Goal: Find contact information

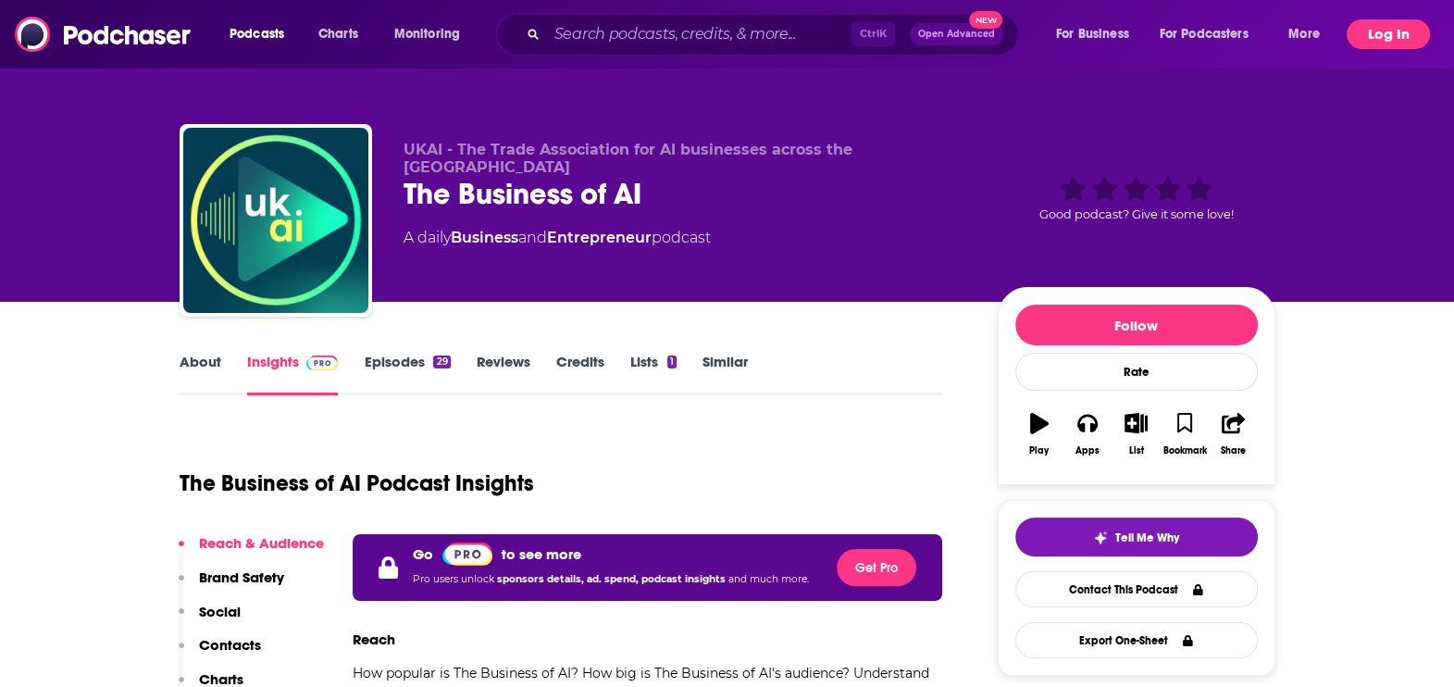
click at [1389, 44] on button "Log In" at bounding box center [1388, 34] width 83 height 30
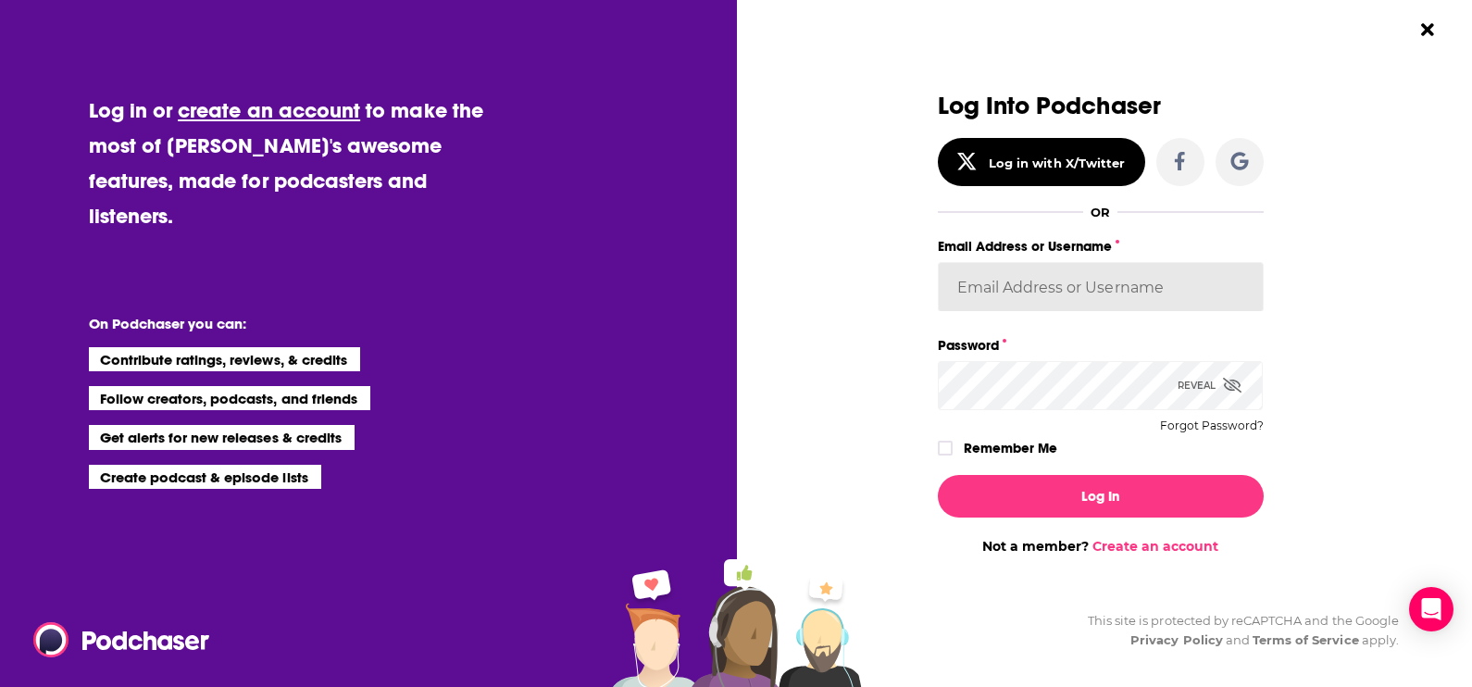
click at [1020, 306] on input "Email Address or Username" at bounding box center [1101, 287] width 326 height 50
paste input "sam_beutlerink"
type input "sam_beutlerink"
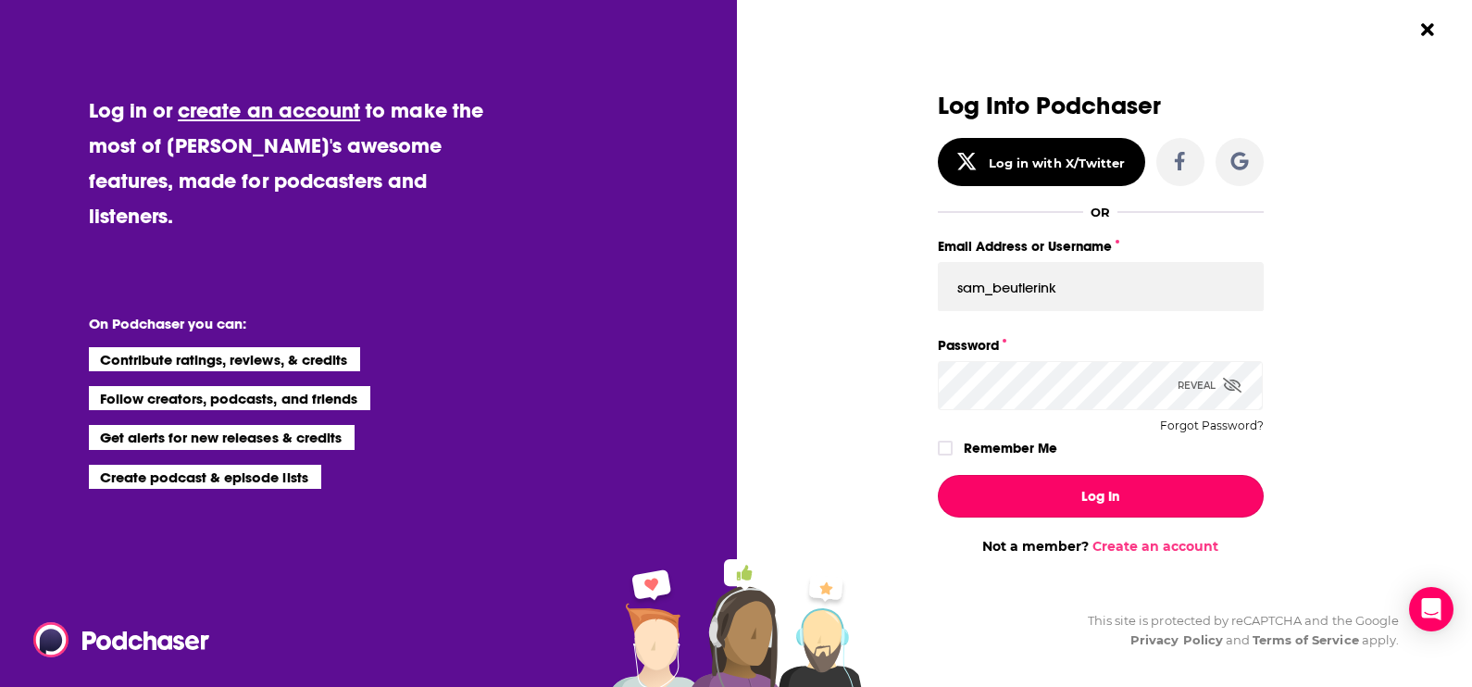
click at [1046, 489] on button "Log In" at bounding box center [1101, 496] width 326 height 43
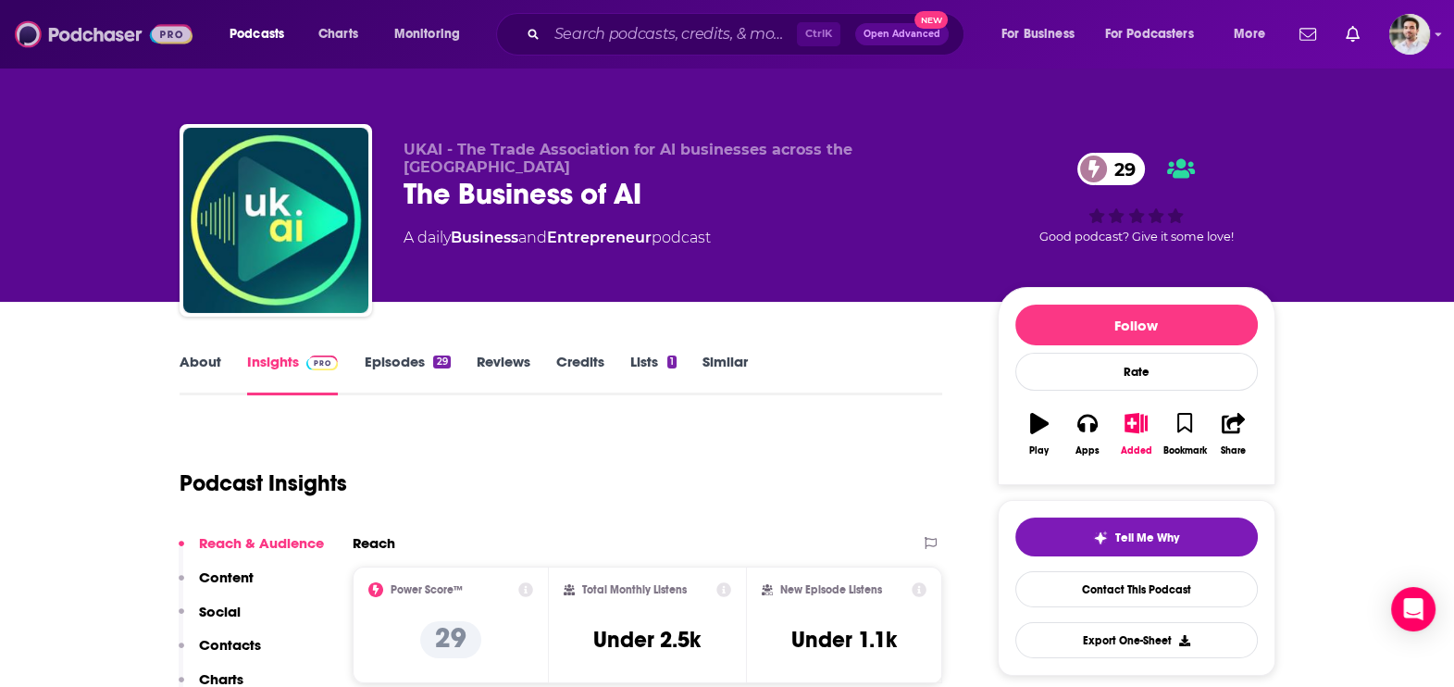
click at [93, 46] on img at bounding box center [104, 34] width 178 height 35
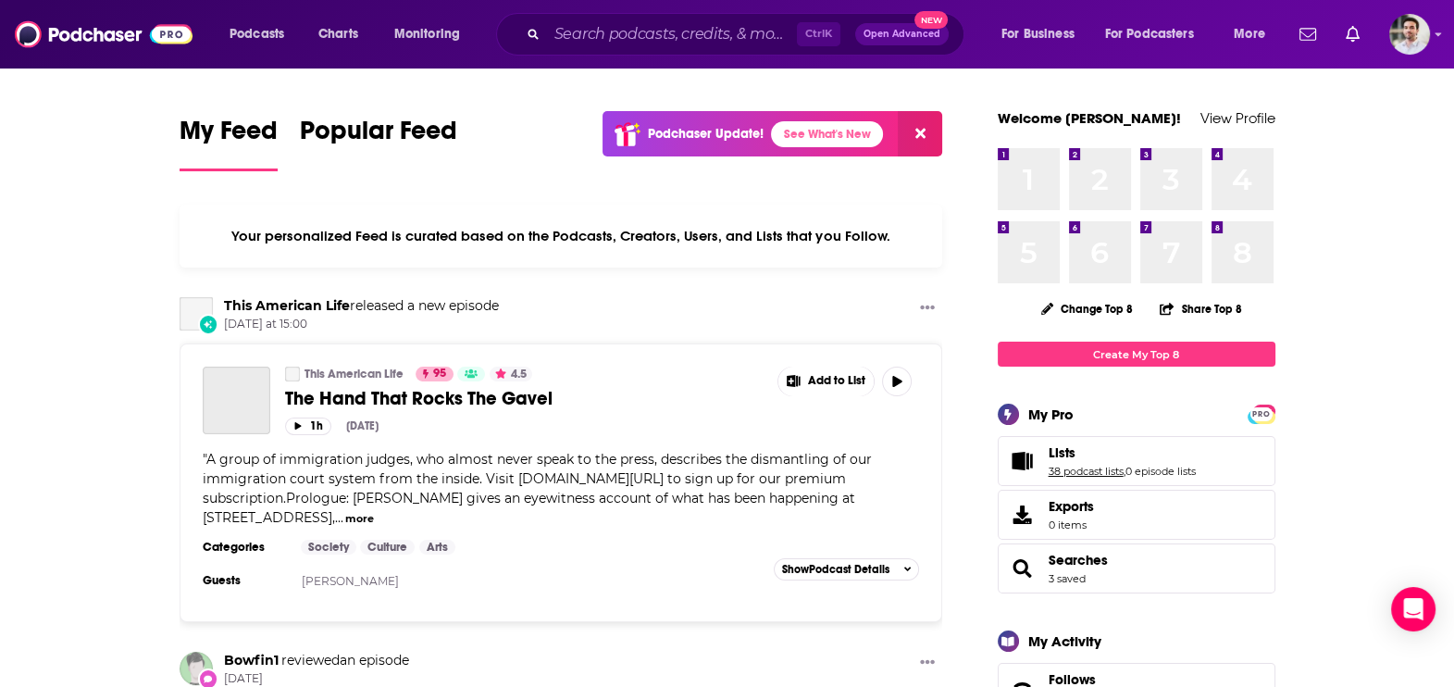
click at [1074, 470] on link "38 podcast lists" at bounding box center [1086, 471] width 75 height 13
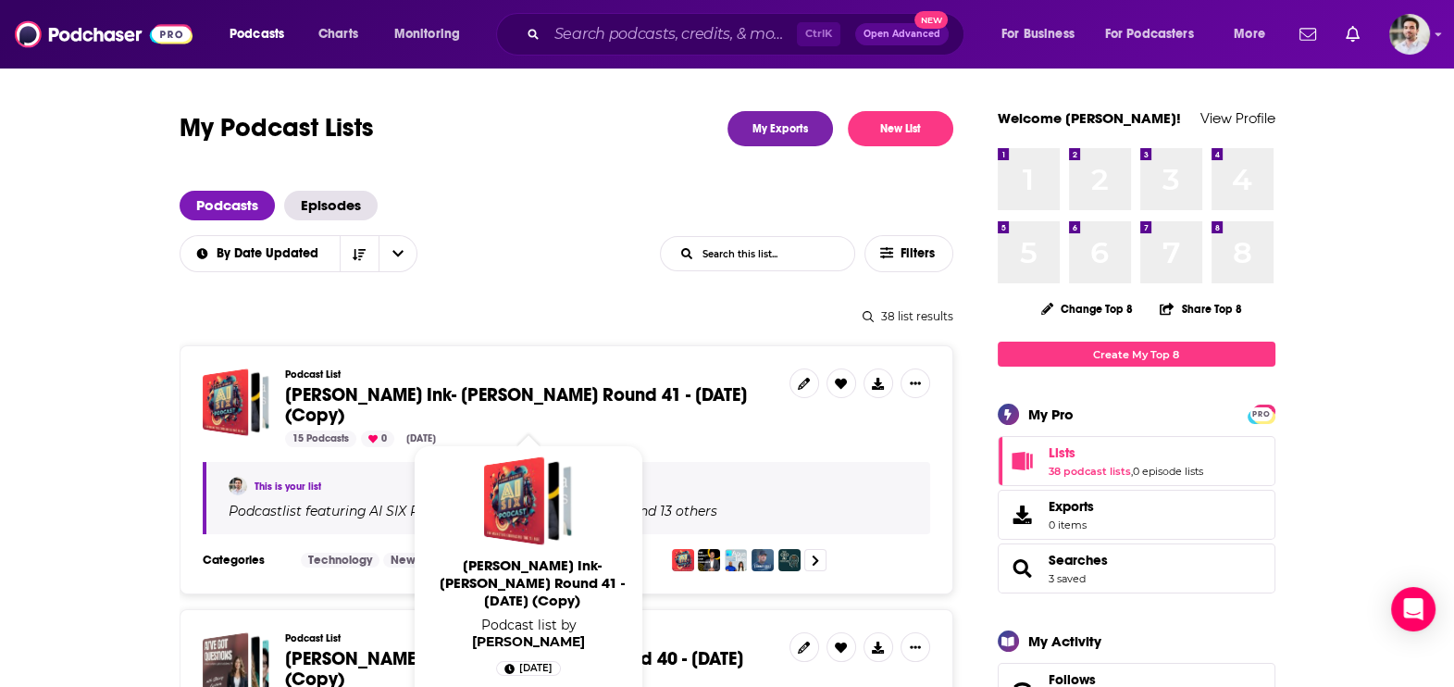
click at [528, 406] on span "Beutler Ink- William Beutler Round 41 - Sept 18, 2025 (Copy)" at bounding box center [516, 405] width 462 height 44
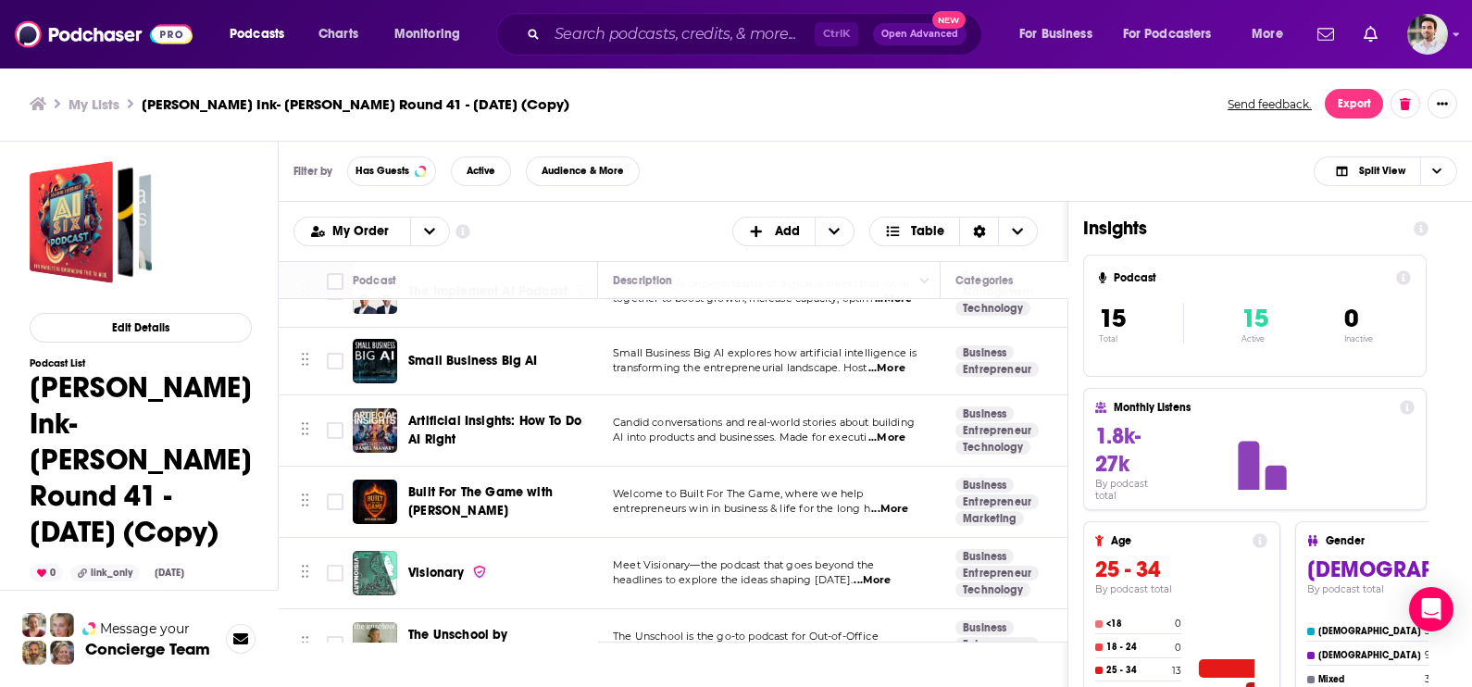
scroll to position [620, 0]
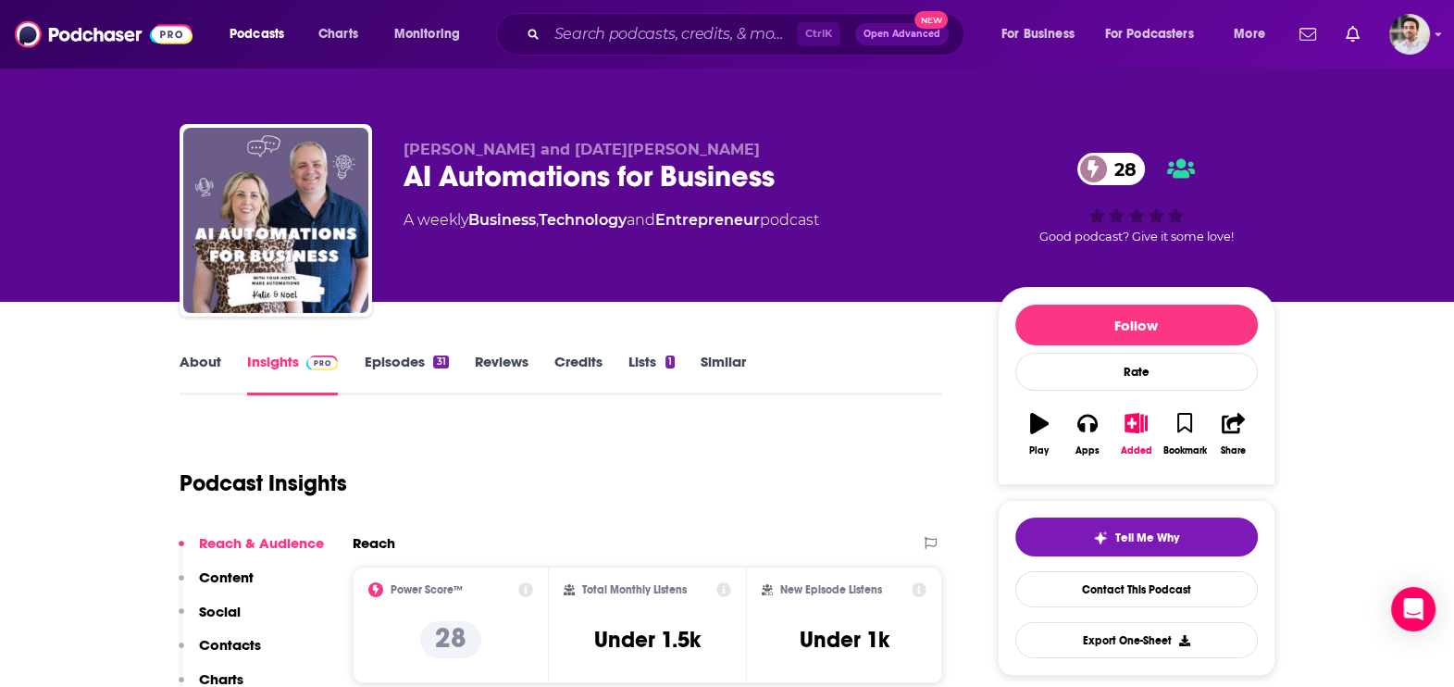
click at [246, 641] on p "Contacts" at bounding box center [230, 645] width 62 height 18
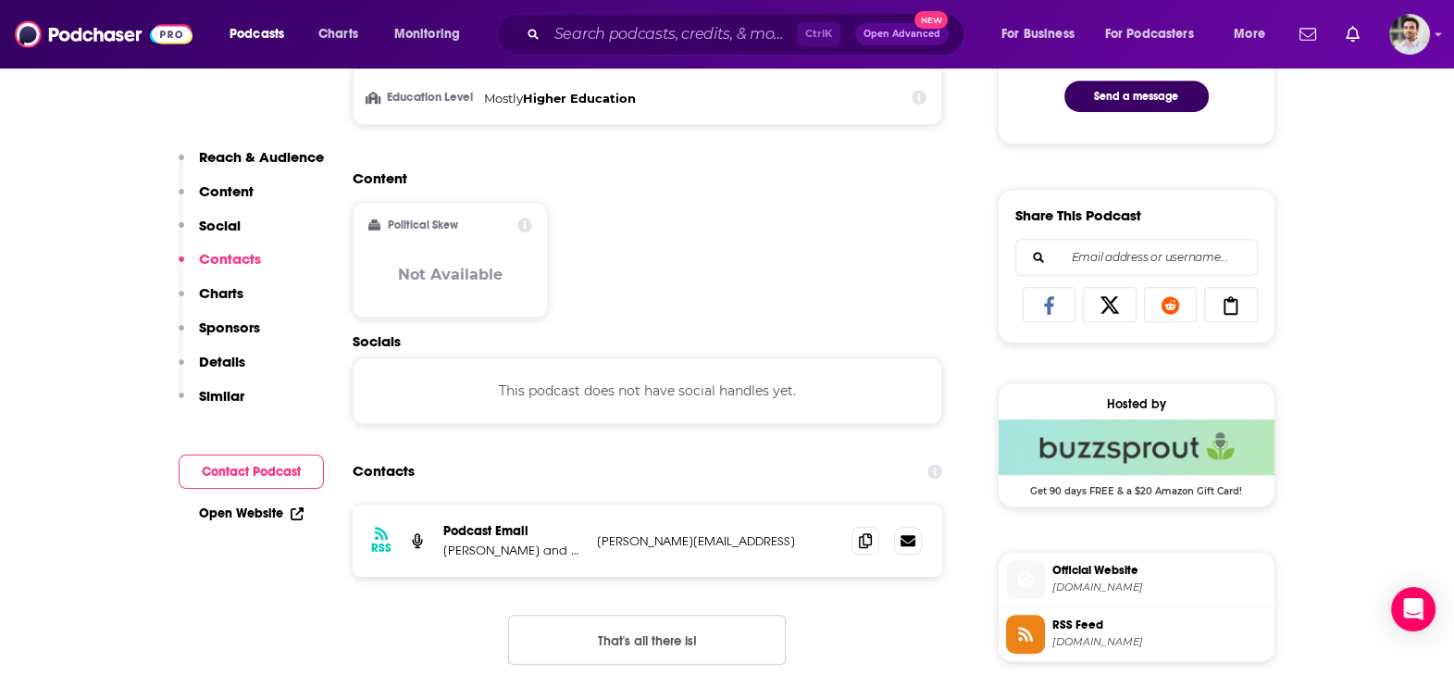
scroll to position [1235, 0]
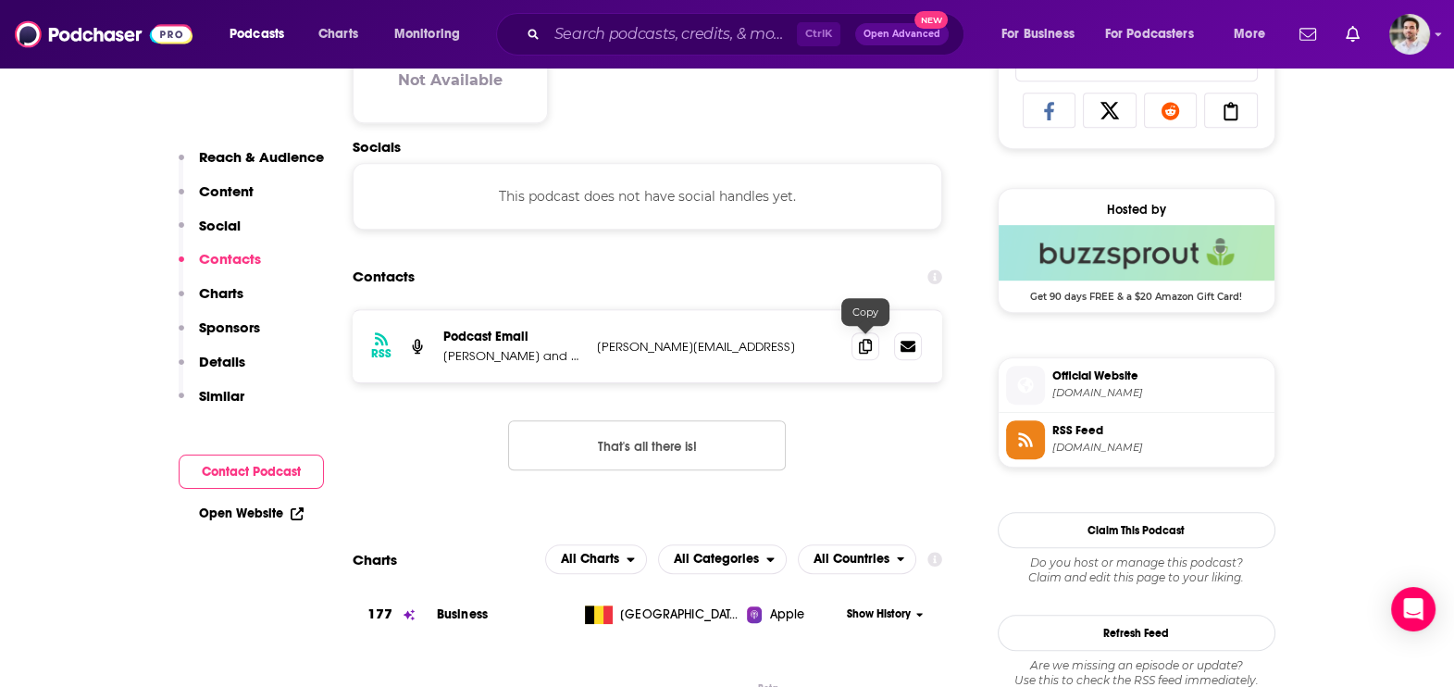
click at [856, 343] on span at bounding box center [866, 346] width 28 height 28
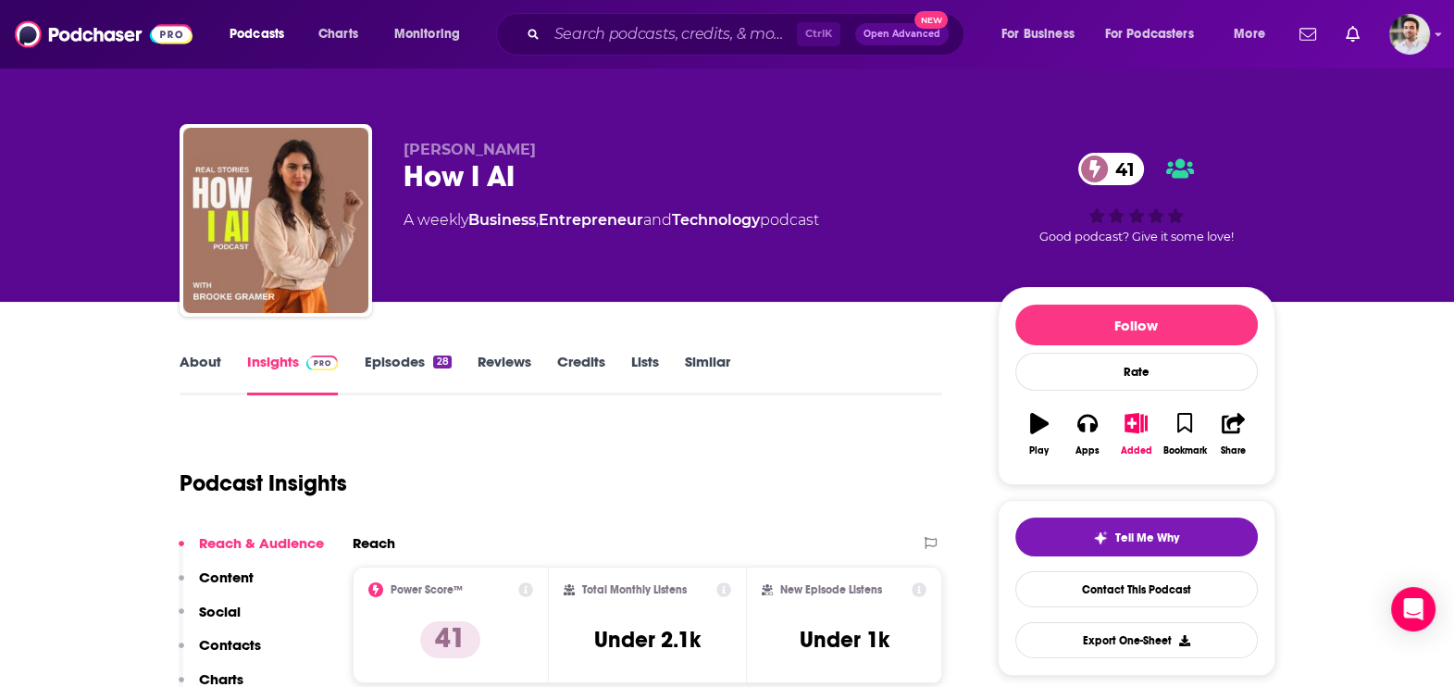
click at [233, 638] on p "Contacts" at bounding box center [230, 645] width 62 height 18
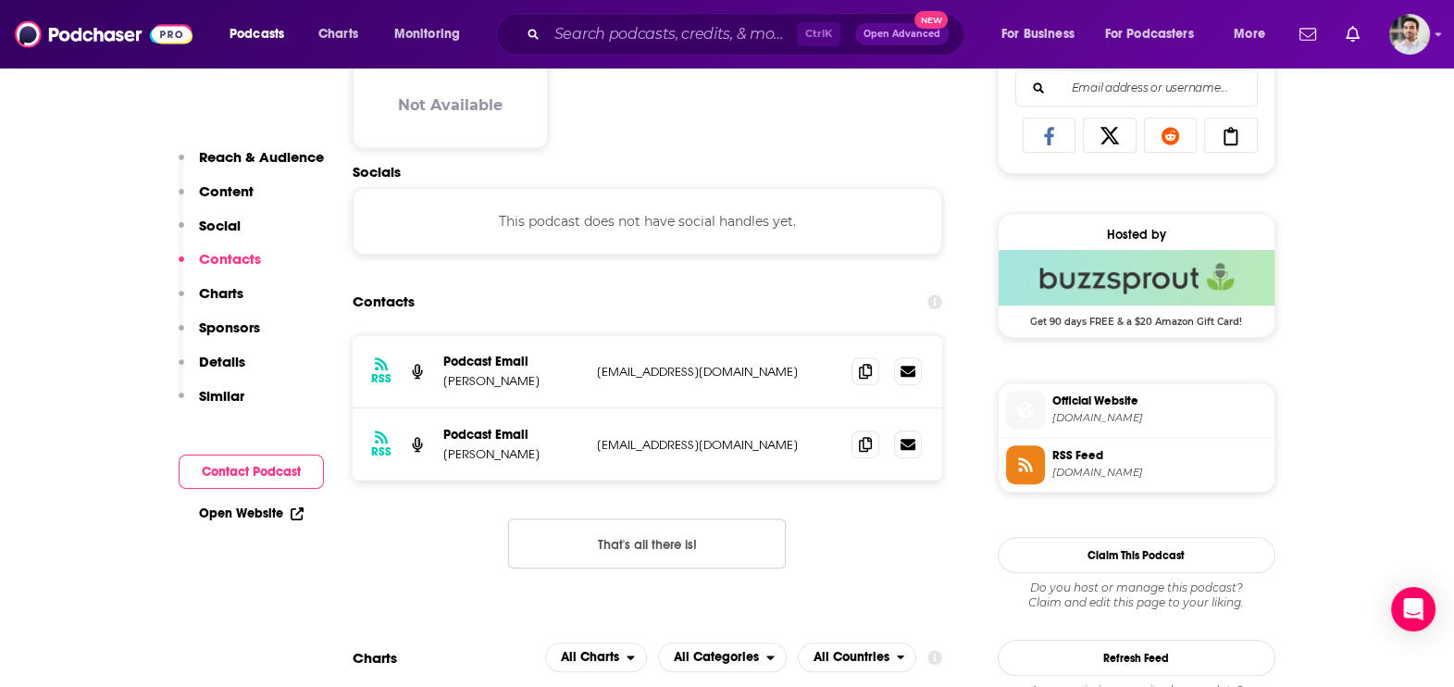
scroll to position [1235, 0]
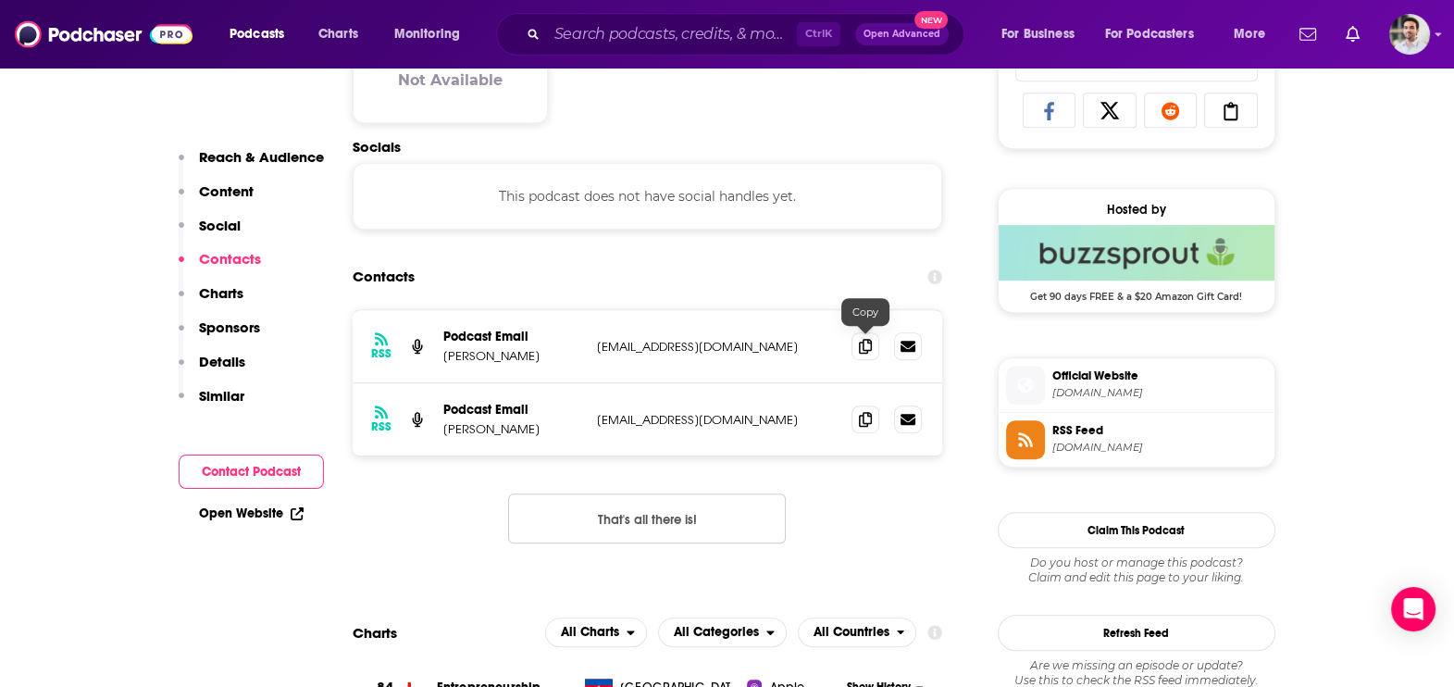
click at [872, 332] on span at bounding box center [866, 346] width 28 height 28
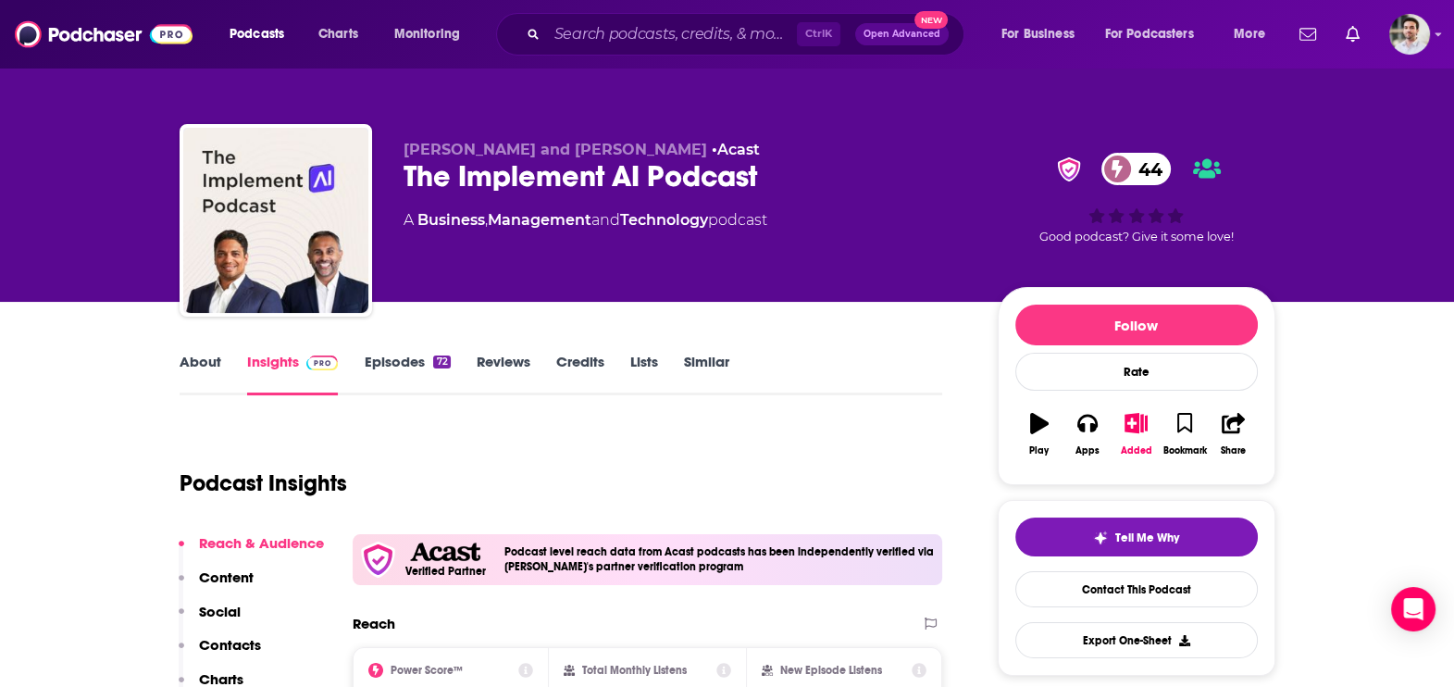
drag, startPoint x: 403, startPoint y: 147, endPoint x: 676, endPoint y: 151, distance: 273.1
click at [676, 151] on span "Piers Linney and Dr. Aalok Y Shukla" at bounding box center [556, 150] width 304 height 18
copy span "Piers Linney and Dr. Aalok Y Shukla"
click at [246, 644] on p "Contacts" at bounding box center [230, 645] width 62 height 18
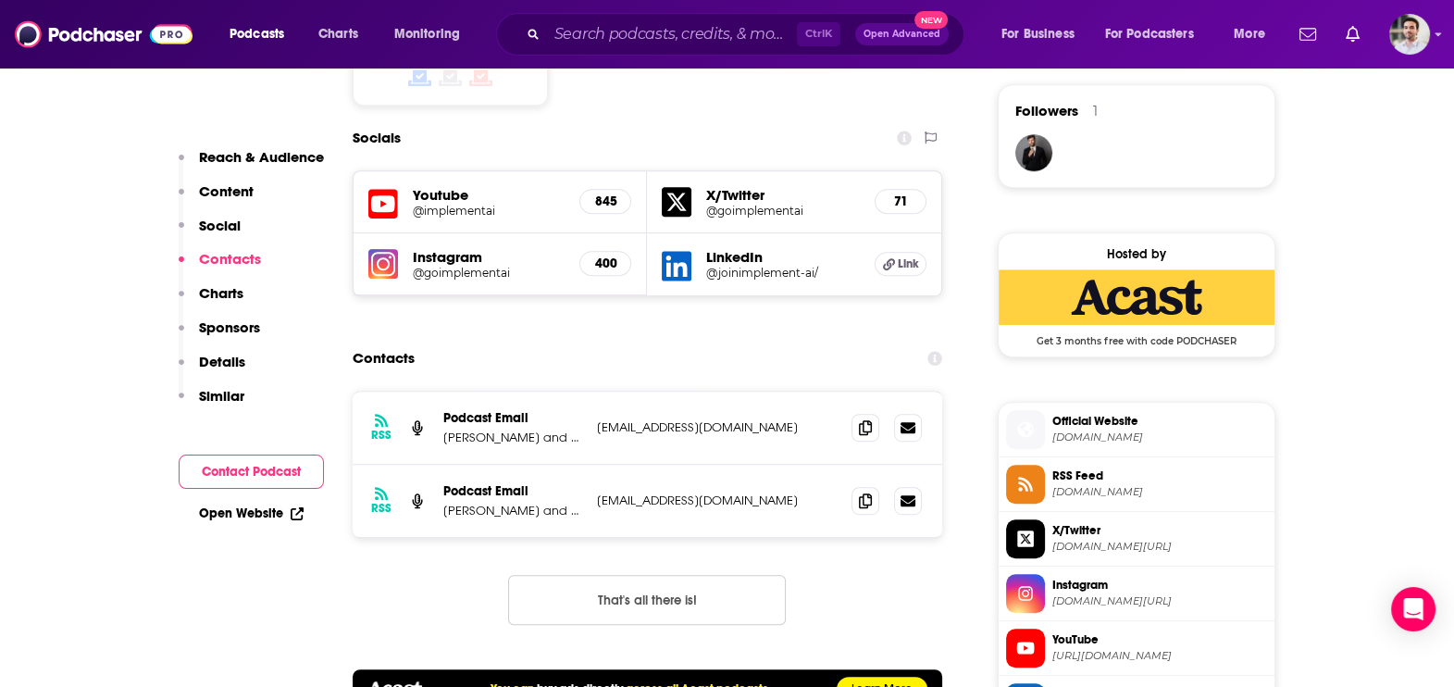
scroll to position [1419, 0]
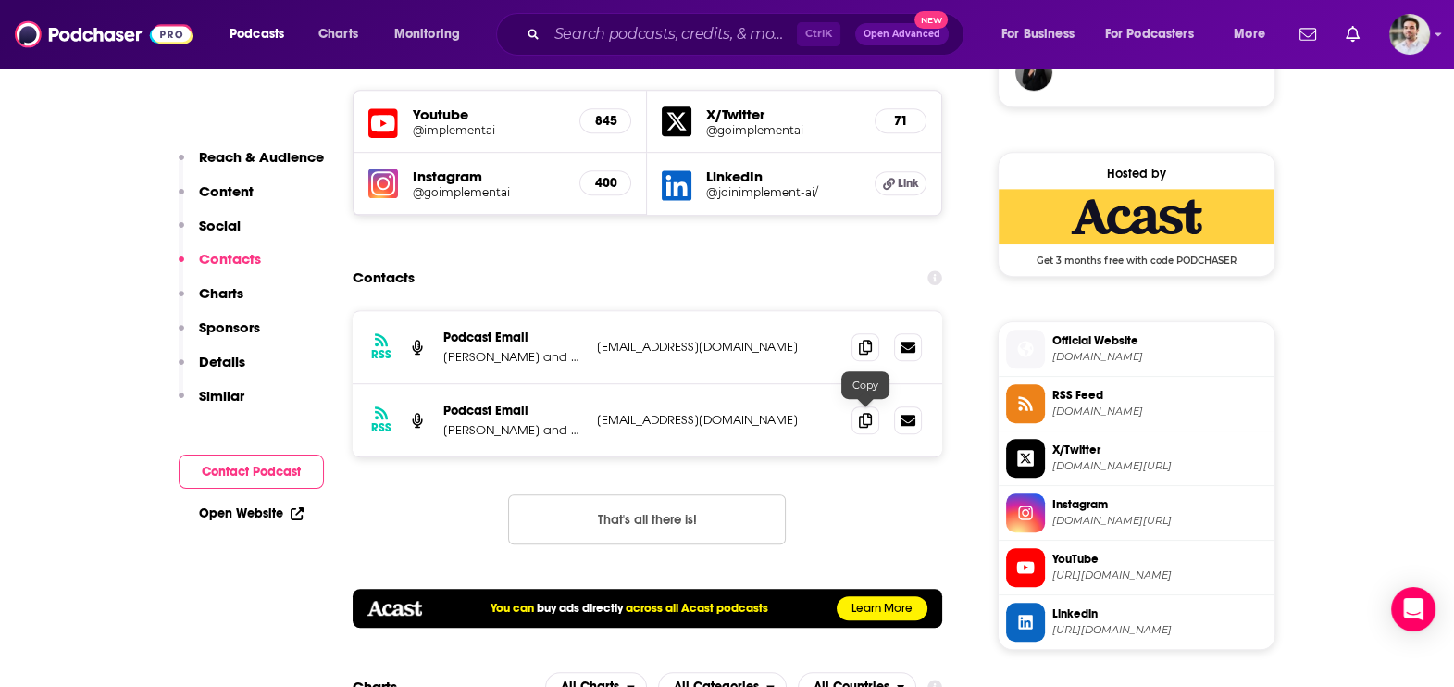
click at [868, 419] on icon at bounding box center [865, 420] width 13 height 15
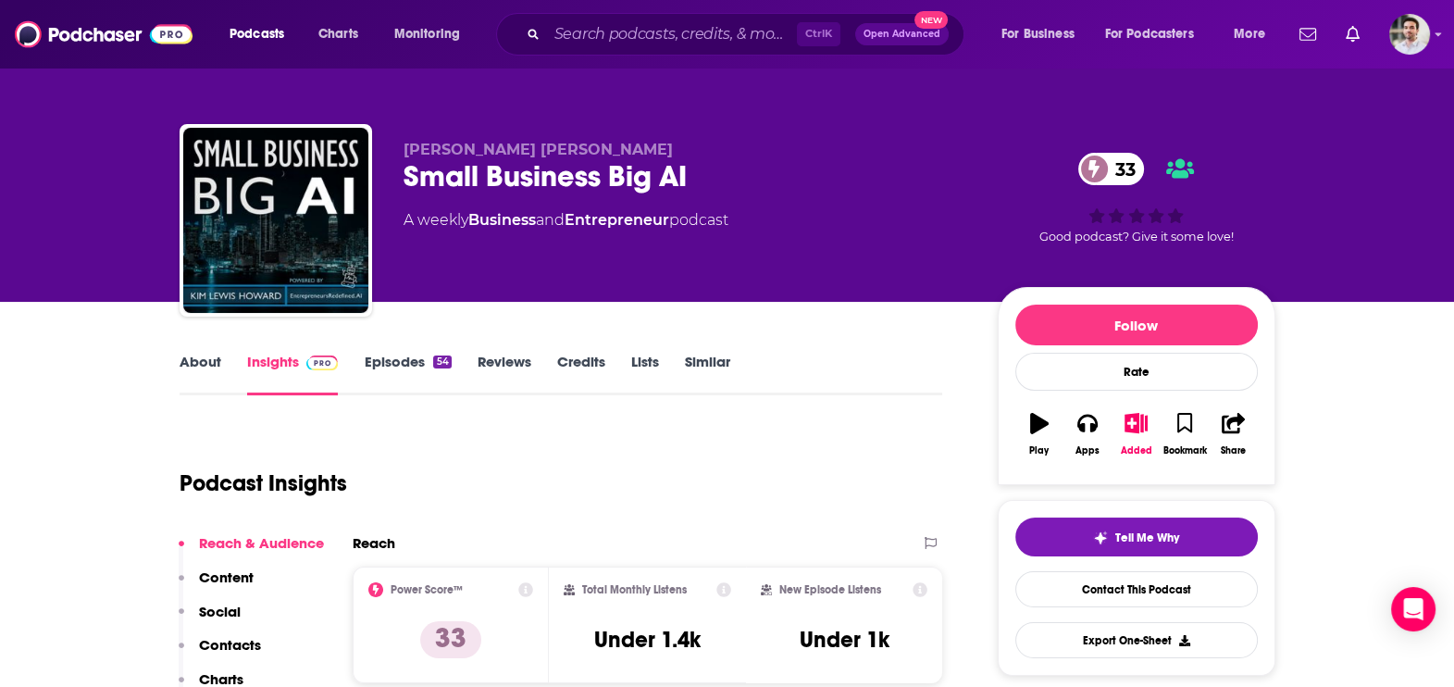
click at [240, 644] on p "Contacts" at bounding box center [230, 645] width 62 height 18
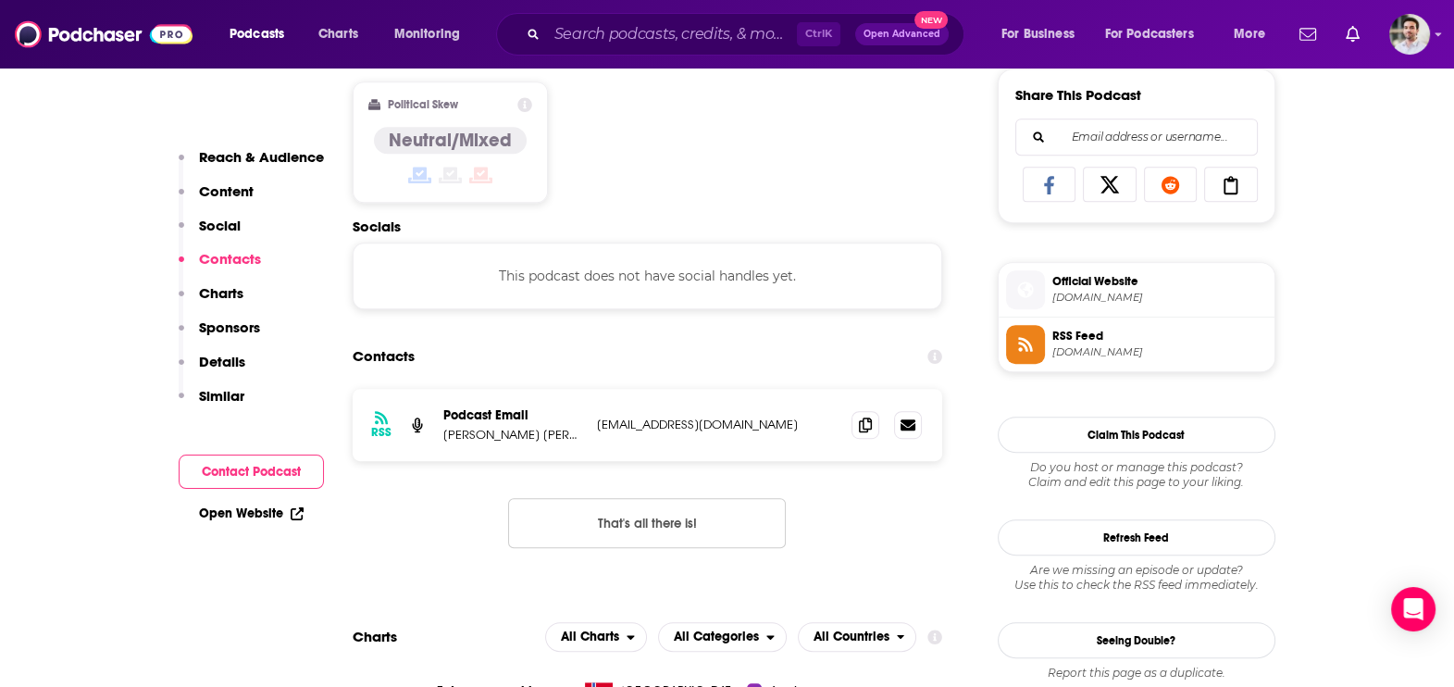
scroll to position [1240, 0]
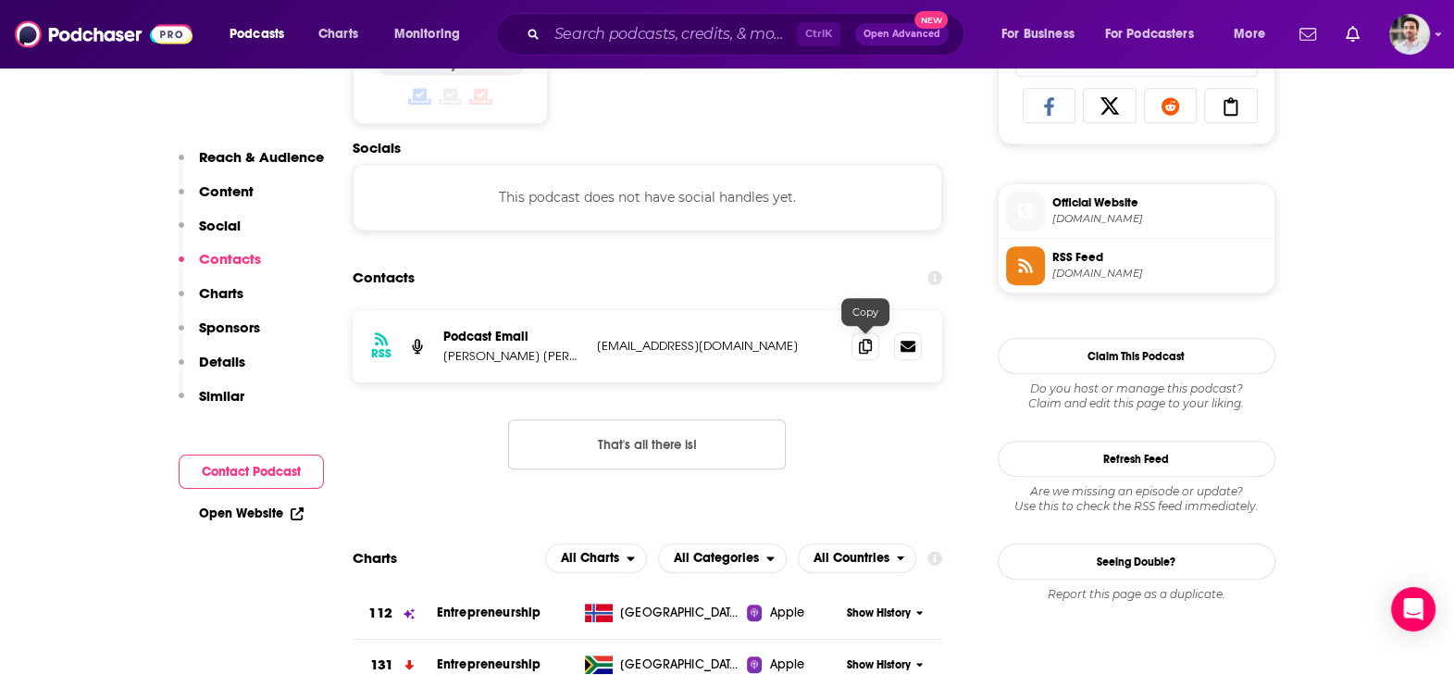
click at [867, 350] on icon at bounding box center [865, 346] width 13 height 15
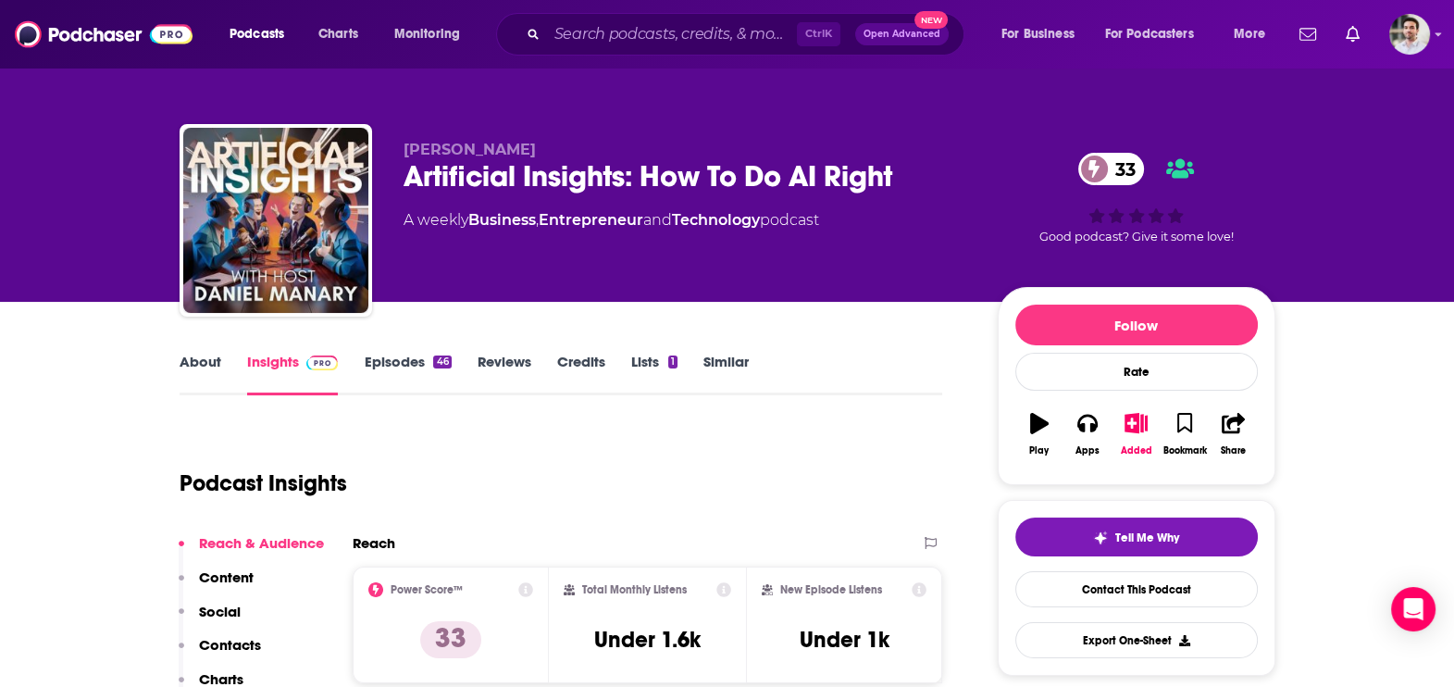
click at [239, 639] on p "Contacts" at bounding box center [230, 645] width 62 height 18
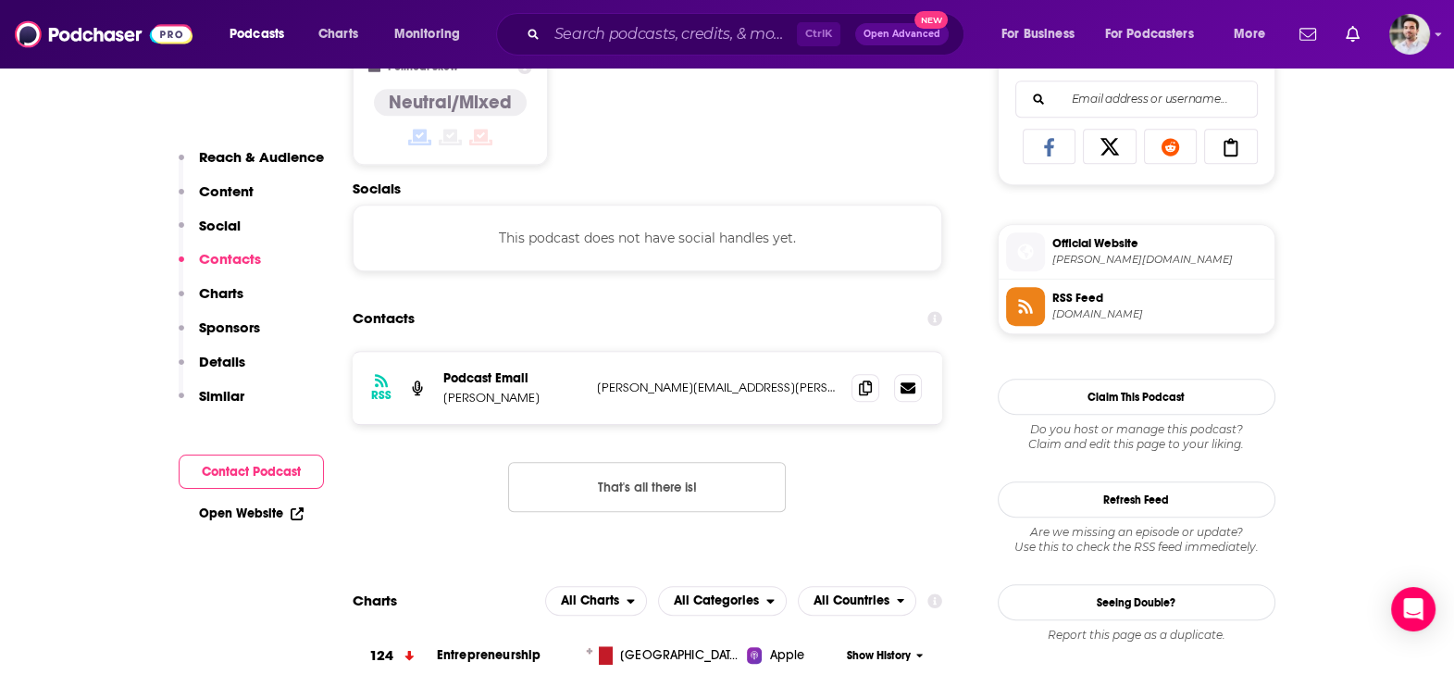
scroll to position [1240, 0]
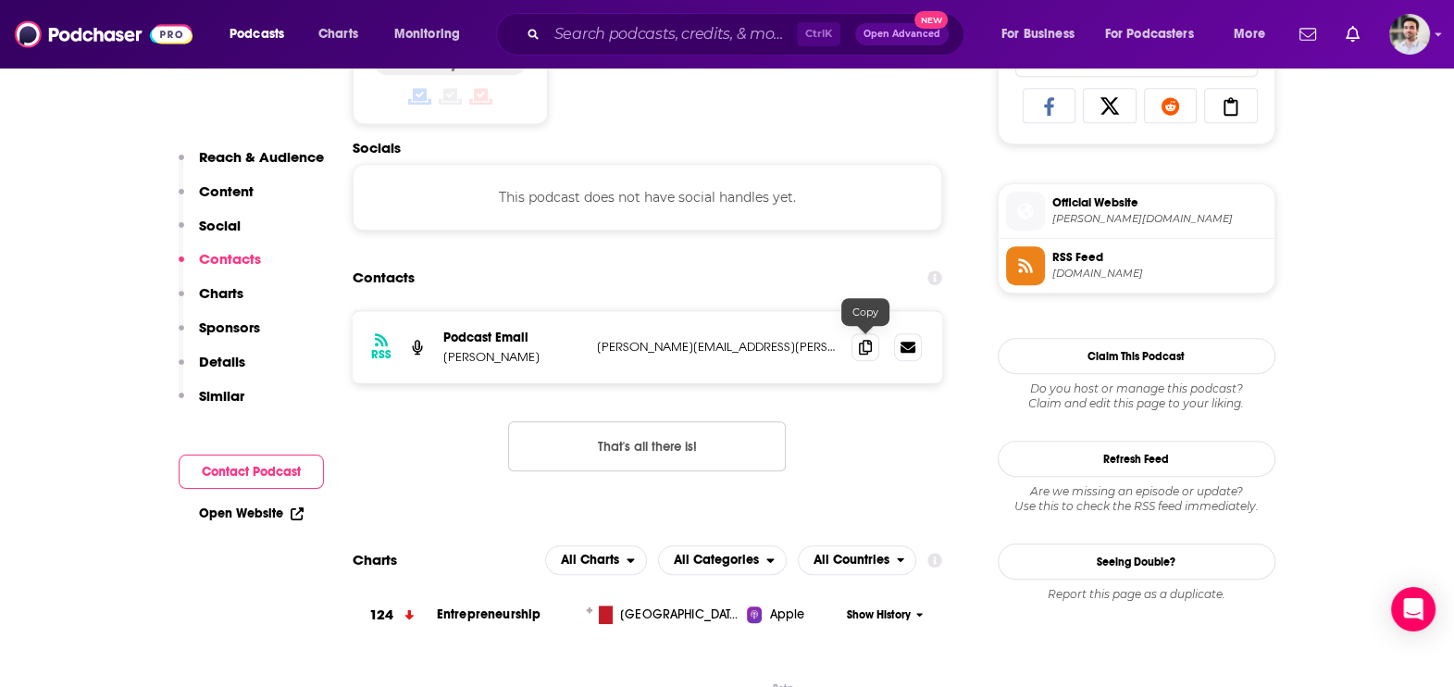
click at [860, 340] on icon at bounding box center [865, 347] width 13 height 15
